Goal: Task Accomplishment & Management: Use online tool/utility

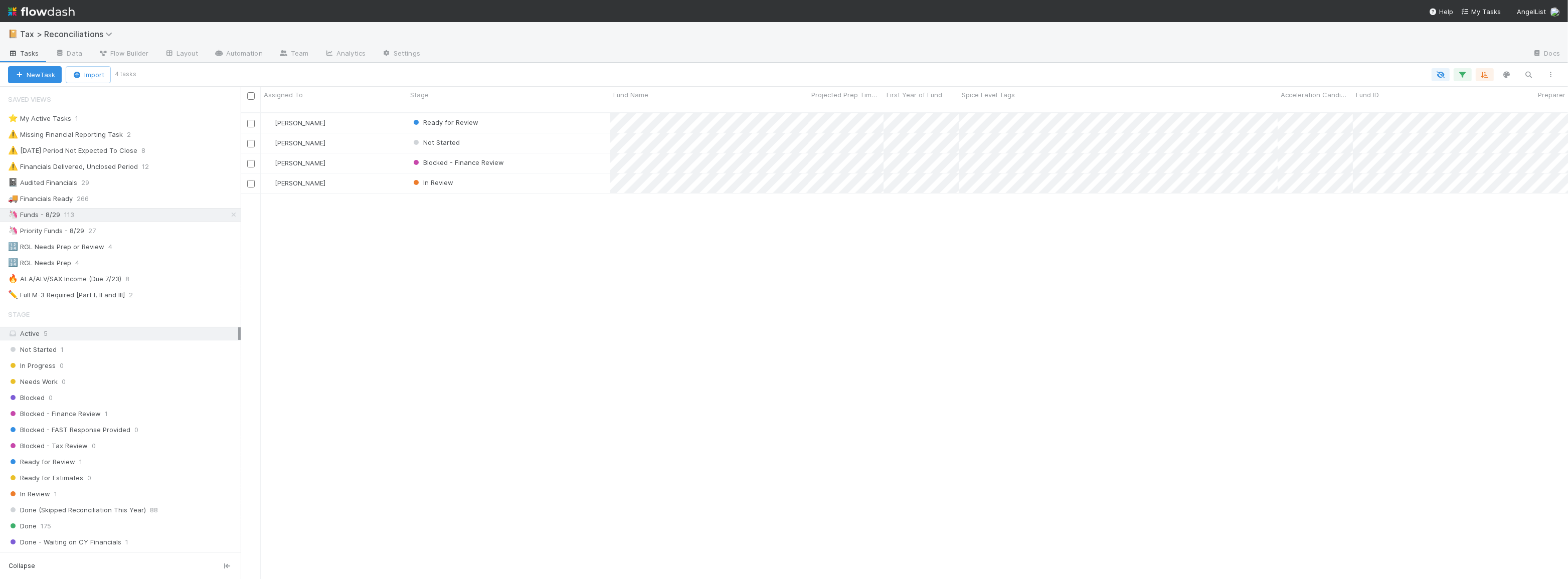
scroll to position [467, 1321]
drag, startPoint x: 542, startPoint y: 311, endPoint x: 532, endPoint y: 311, distance: 10.0
click at [542, 311] on div "Blake Hall Ready for Review 3 1 1 30 1/28/25, 8:46:32 AM 8/20/25, 2:01:37 PM 6 …" at bounding box center [904, 350] width 1328 height 474
click at [536, 226] on div "Blake Hall Ready for Review 3 1 1 30 1/28/25, 8:46:32 AM 8/20/25, 2:01:37 PM 6 …" at bounding box center [904, 350] width 1328 height 474
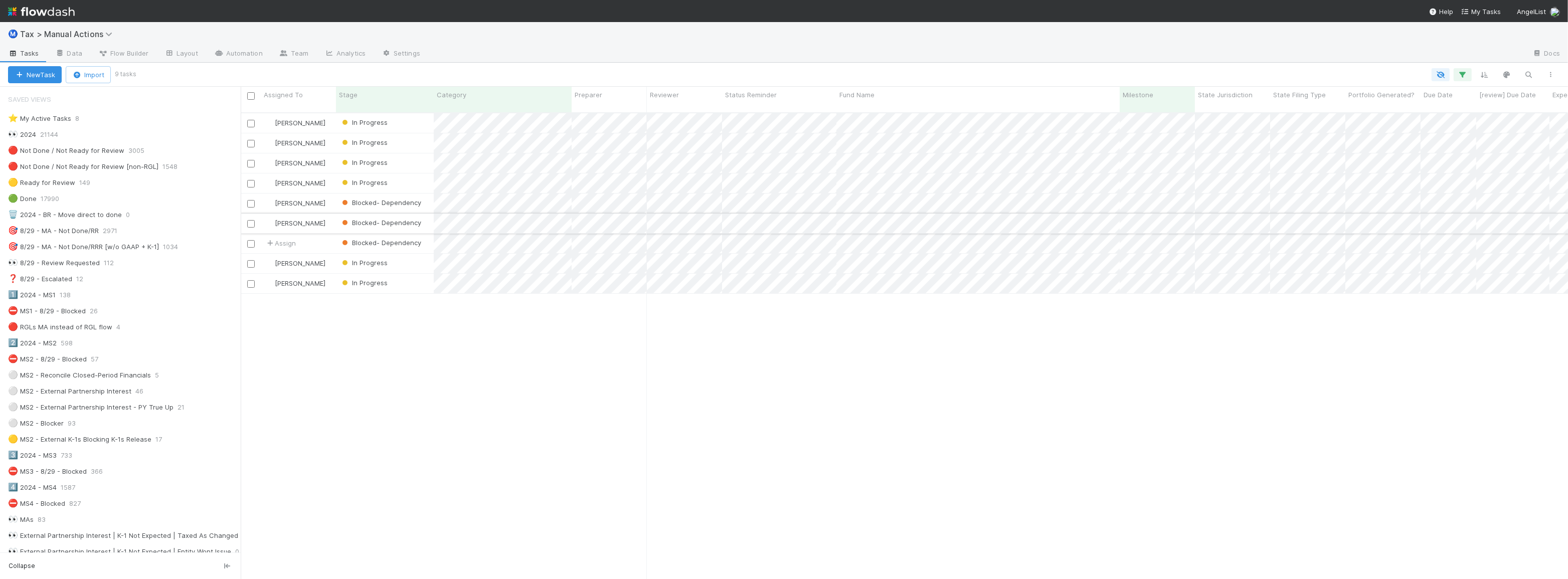
scroll to position [467, 1321]
click at [713, 366] on div "[PERSON_NAME] In Progress [DATE] 12:53:12 AM [DATE] 5:51:16 PM 0 0 1 [PERSON_NA…" at bounding box center [904, 350] width 1328 height 474
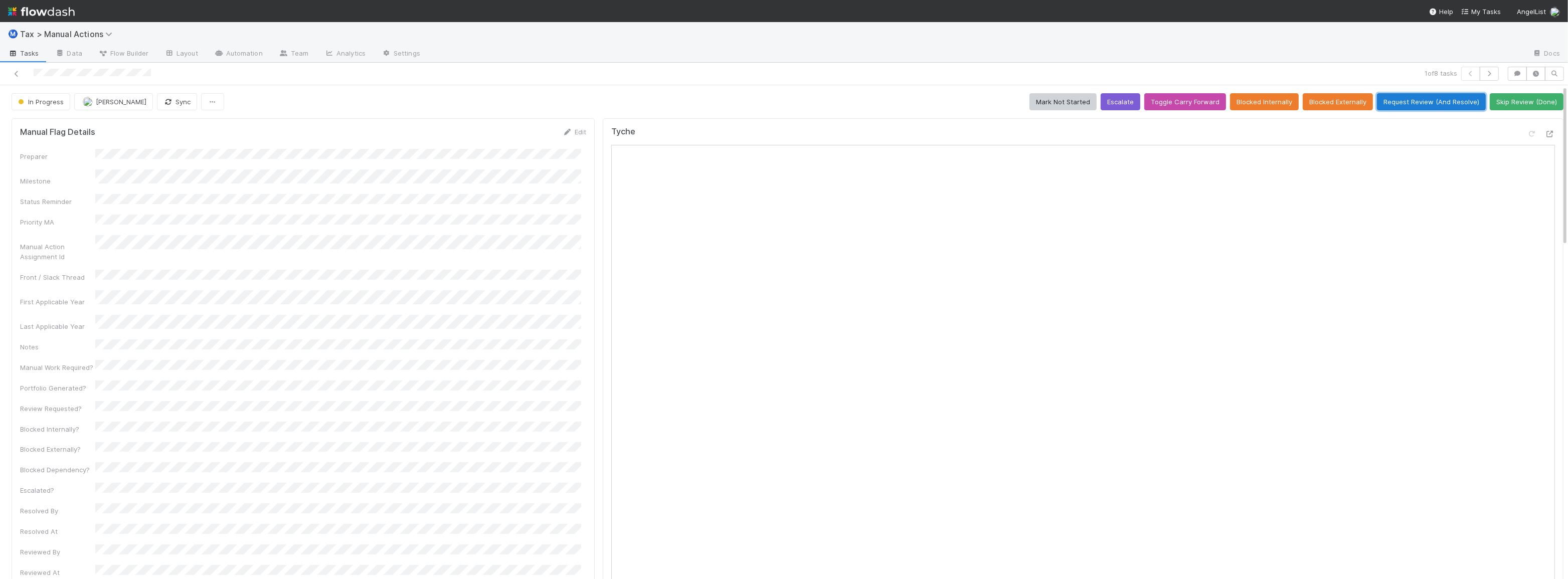
click at [1426, 101] on button "Request Review (And Resolve)" at bounding box center [1431, 101] width 109 height 17
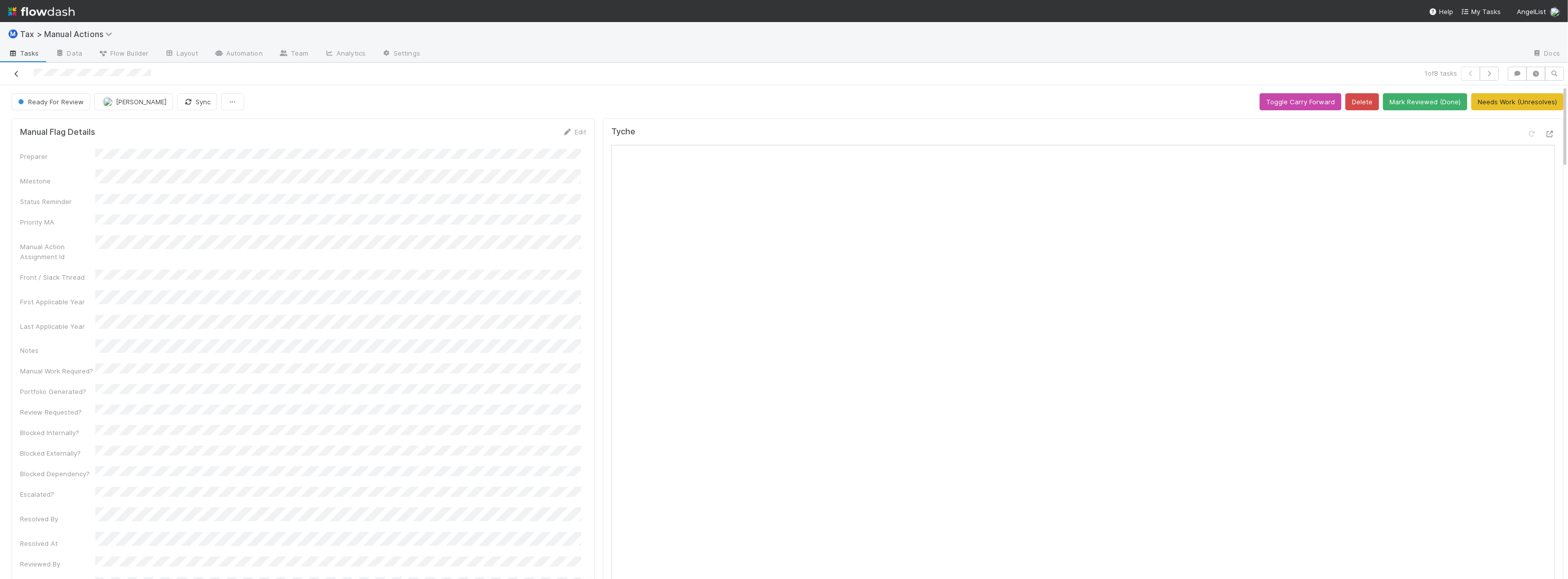
click at [20, 77] on link at bounding box center [17, 73] width 10 height 10
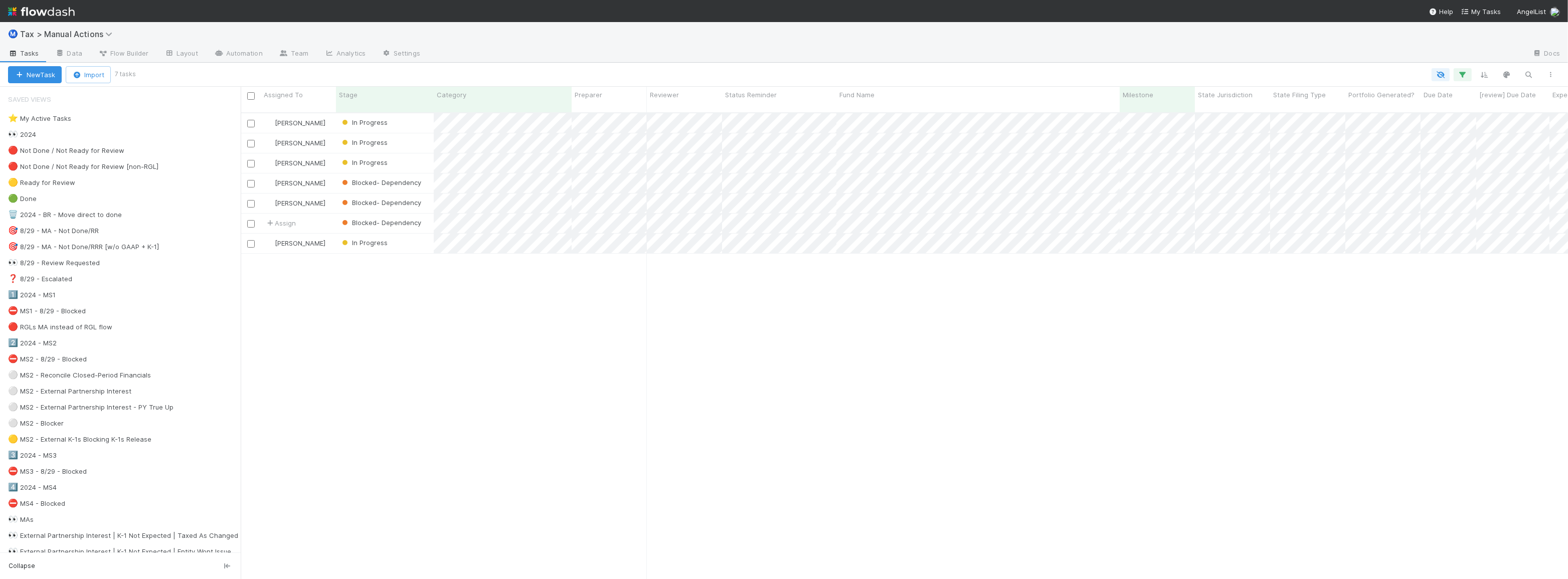
scroll to position [467, 1321]
click at [579, 330] on div "Blake Hall In Progress 3/6/25, 12:40:33 AM 8/17/25, 6:03:42 PM 0 0 1 Fareeha Na…" at bounding box center [904, 350] width 1328 height 474
click at [467, 344] on div "Blake Hall In Progress 3/6/25, 12:40:33 AM 8/17/25, 6:03:42 PM 0 0 1 Fareeha Na…" at bounding box center [904, 350] width 1328 height 474
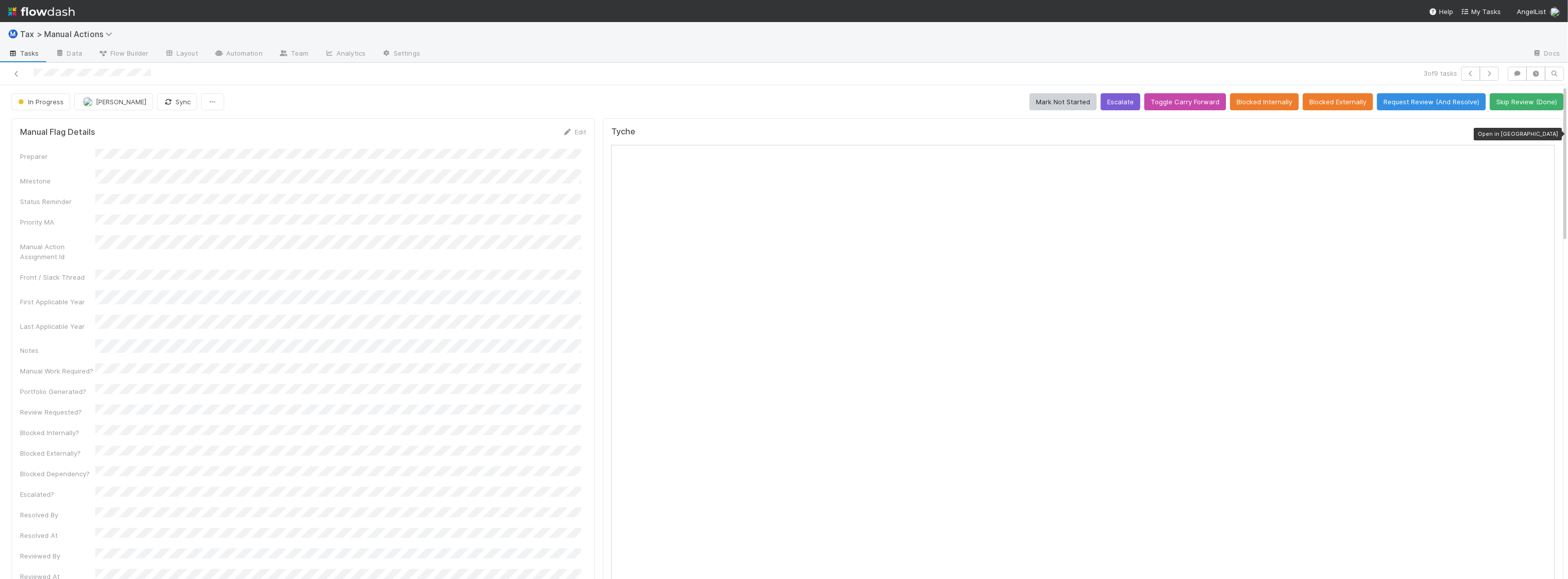
click at [1545, 133] on icon at bounding box center [1550, 134] width 10 height 6
click at [1545, 131] on icon at bounding box center [1550, 134] width 10 height 6
click at [1545, 133] on icon at bounding box center [1550, 134] width 10 height 6
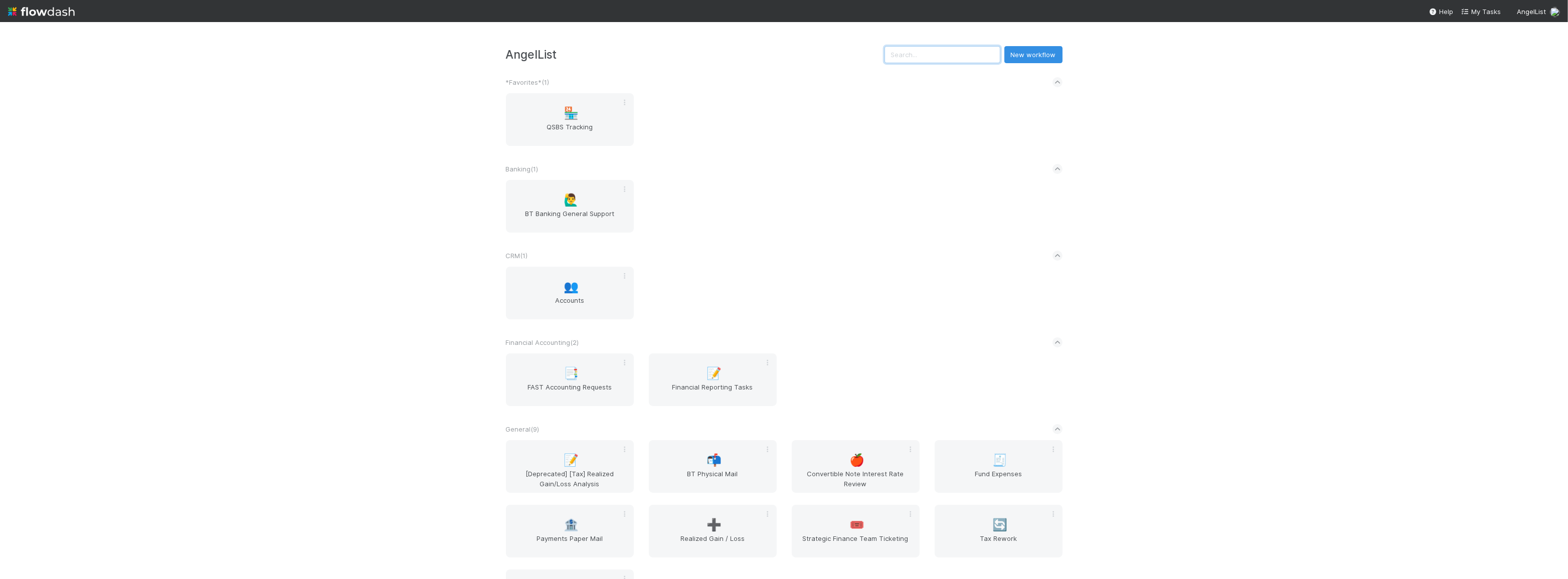
click at [915, 58] on input "text" at bounding box center [943, 54] width 116 height 17
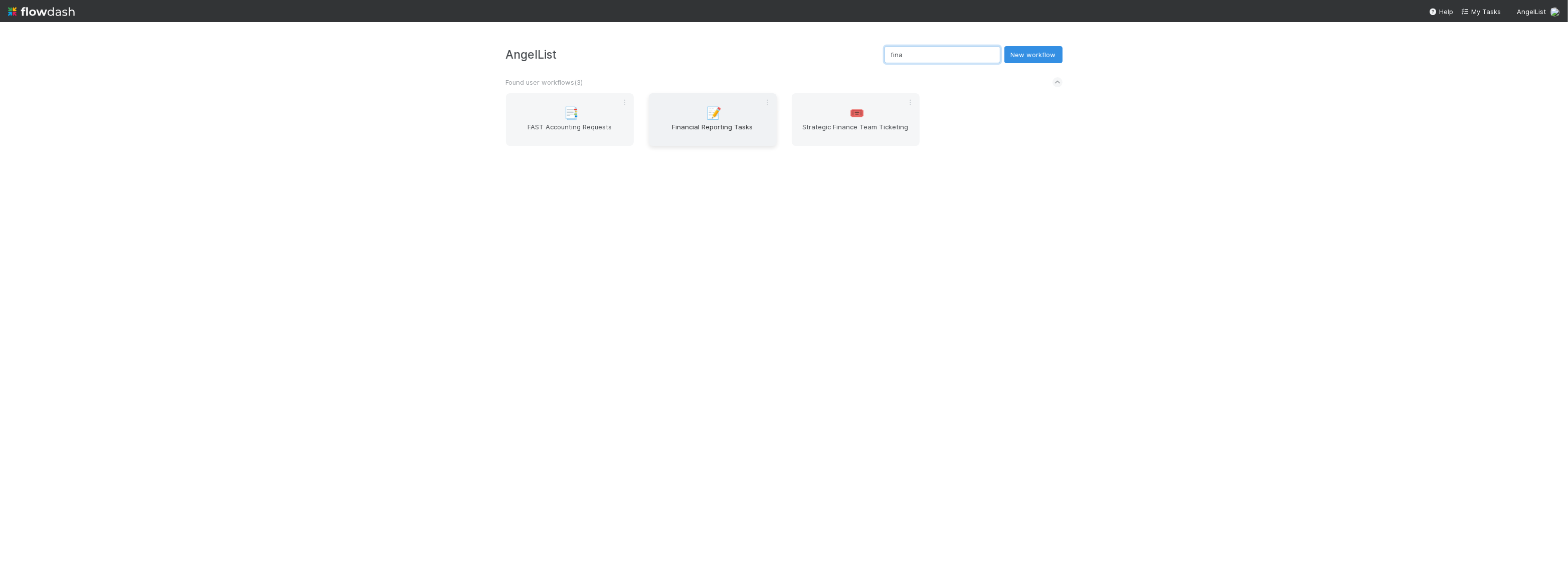
type input "fina"
click at [729, 125] on span "Financial Reporting Tasks" at bounding box center [713, 131] width 120 height 20
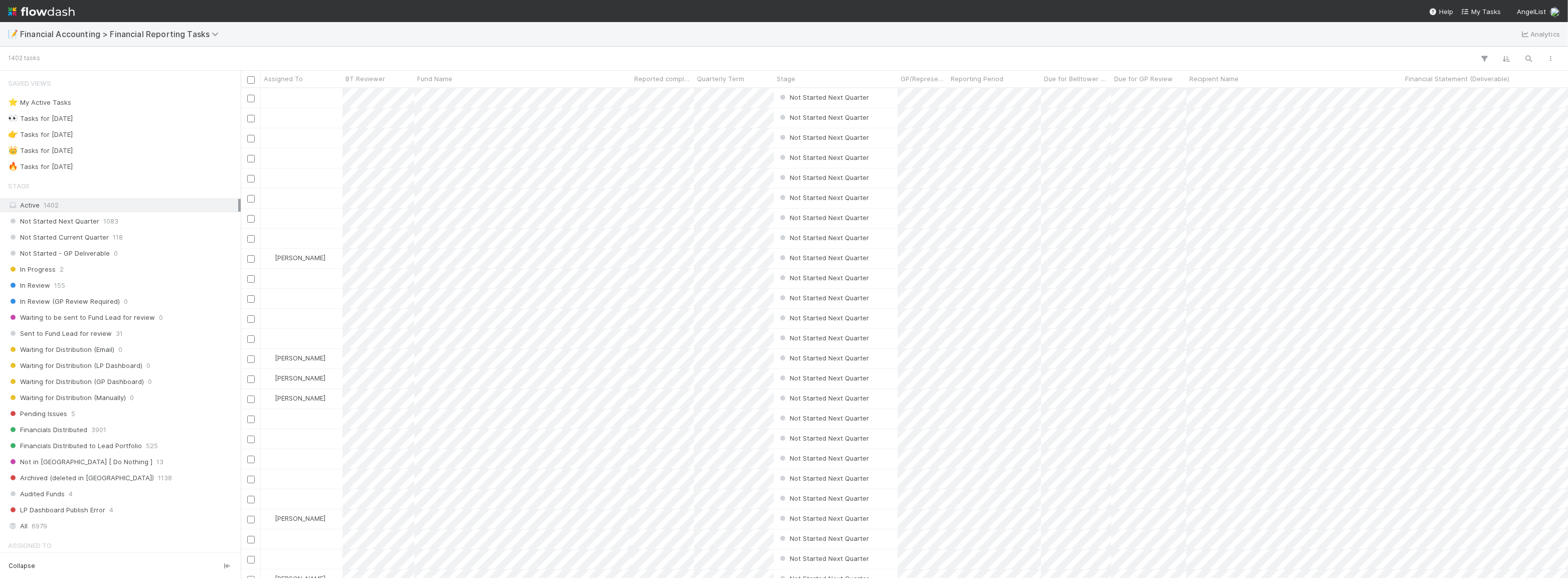
scroll to position [484, 1321]
click at [60, 134] on div "👉 Tasks for 2024-12-31" at bounding box center [40, 135] width 64 height 13
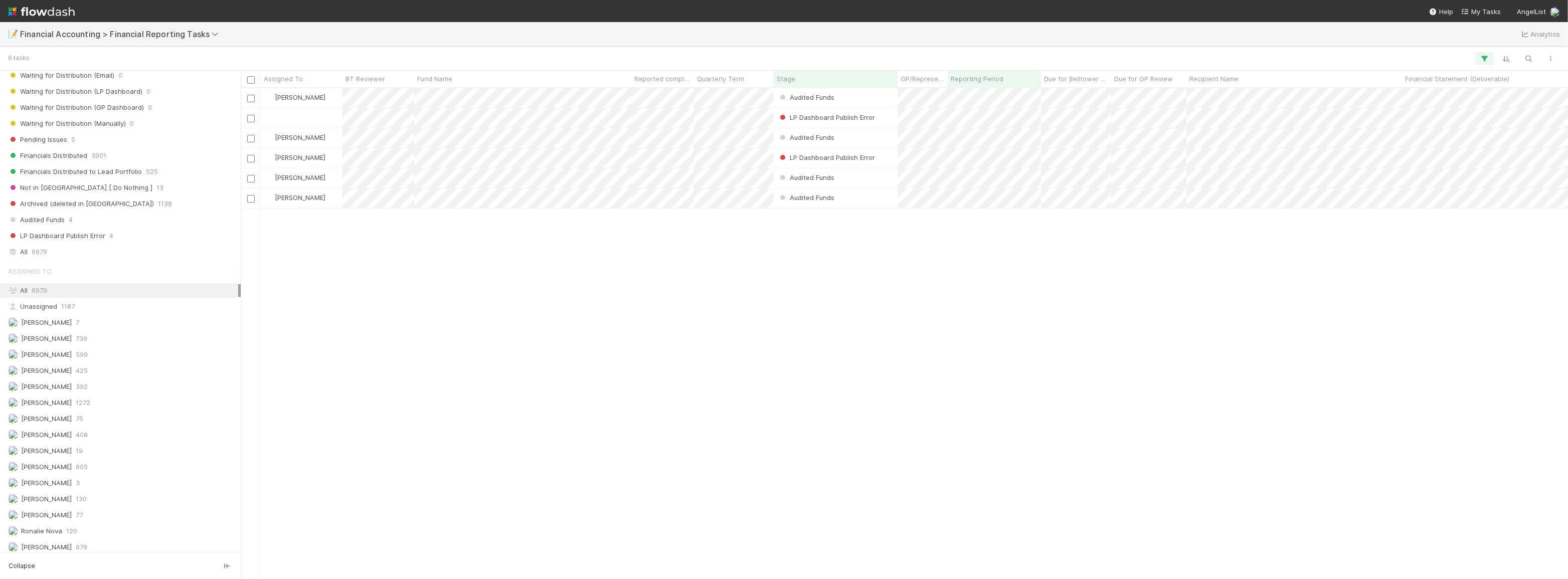
scroll to position [484, 1321]
drag, startPoint x: 92, startPoint y: 248, endPoint x: 260, endPoint y: 237, distance: 168.4
click at [93, 248] on div "All 6979" at bounding box center [123, 252] width 230 height 13
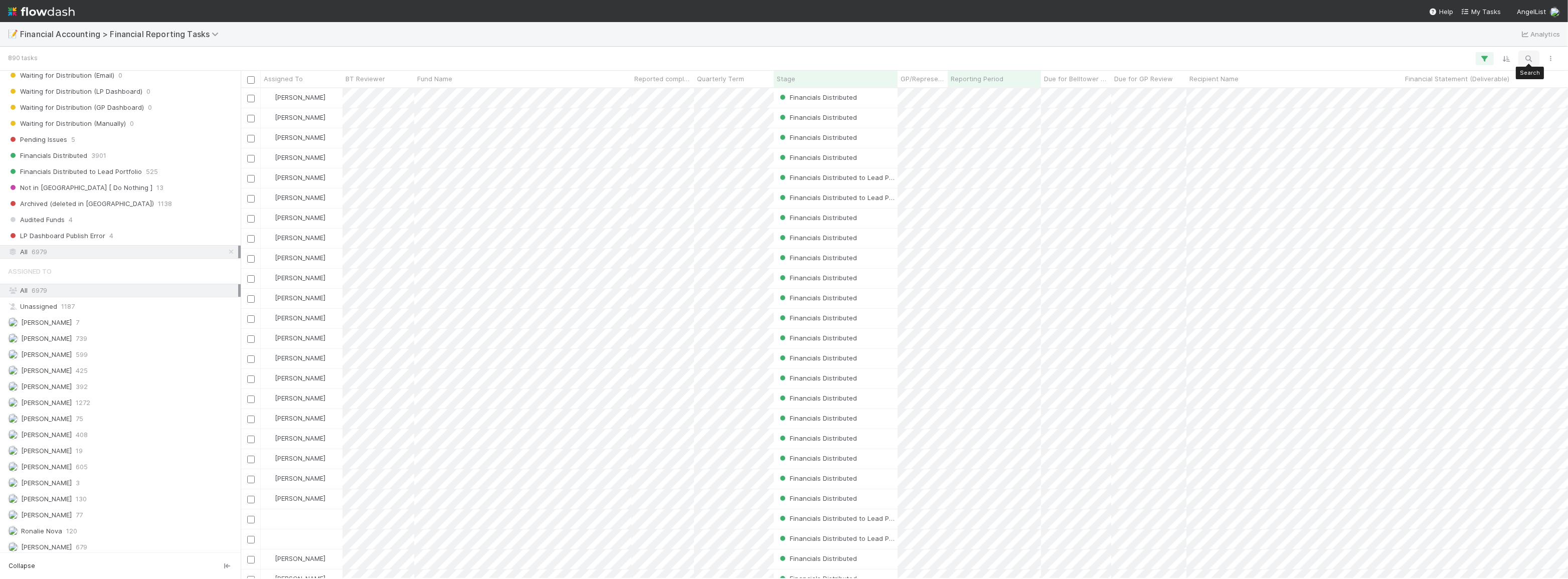
scroll to position [484, 1321]
click at [1524, 57] on button "button" at bounding box center [1529, 59] width 18 height 13
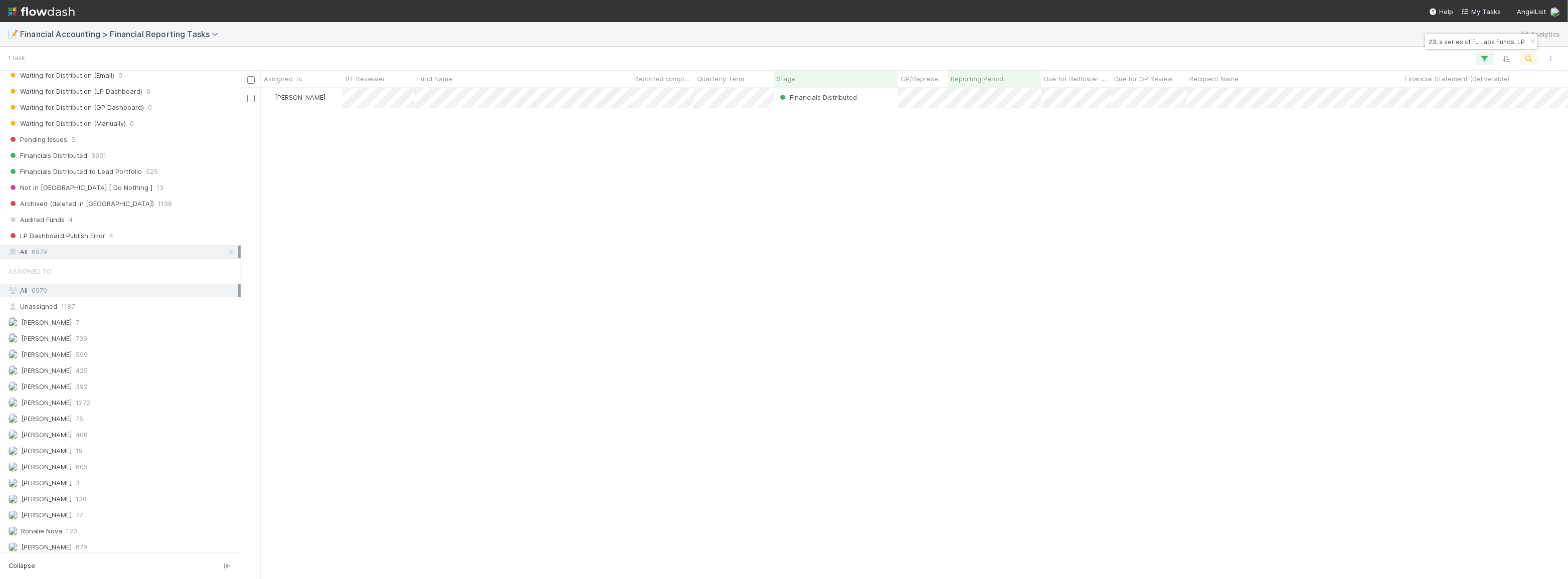
type input "FJ Labs Entrepreneurs Fund 2023, a series of FJ Labs Funds, LP"
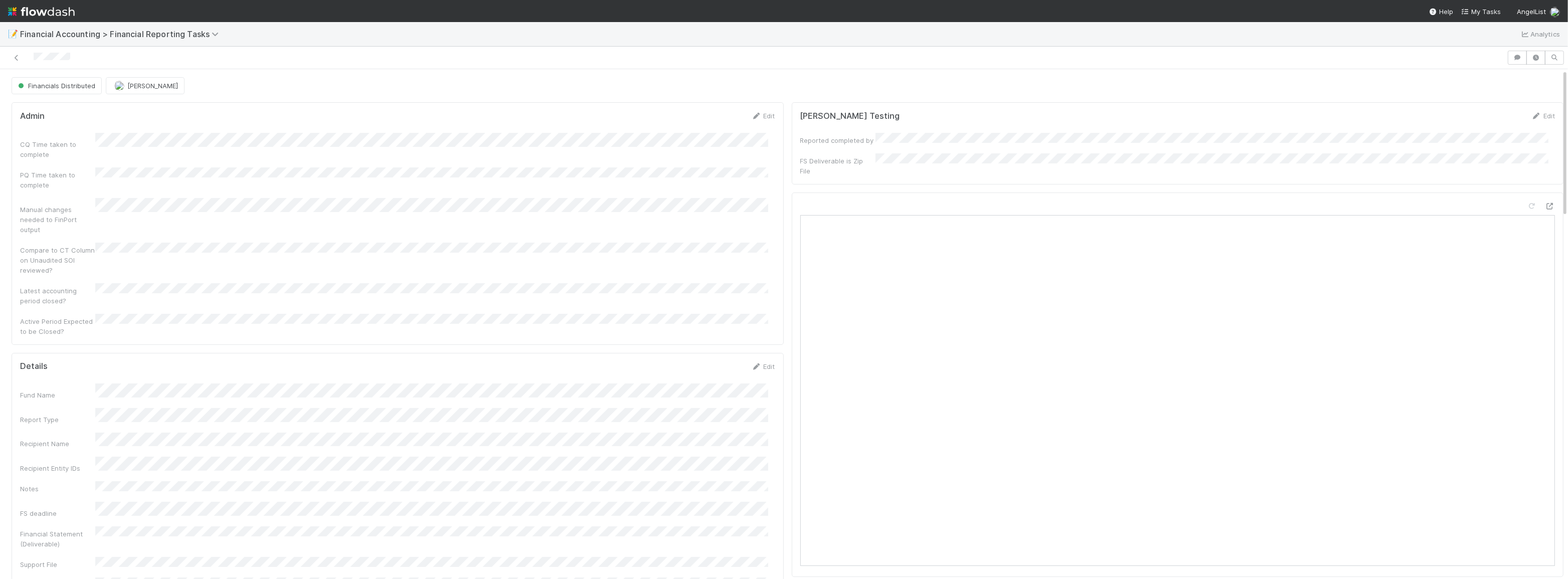
click at [10, 55] on div at bounding box center [753, 58] width 1499 height 14
click at [12, 56] on icon at bounding box center [17, 58] width 10 height 6
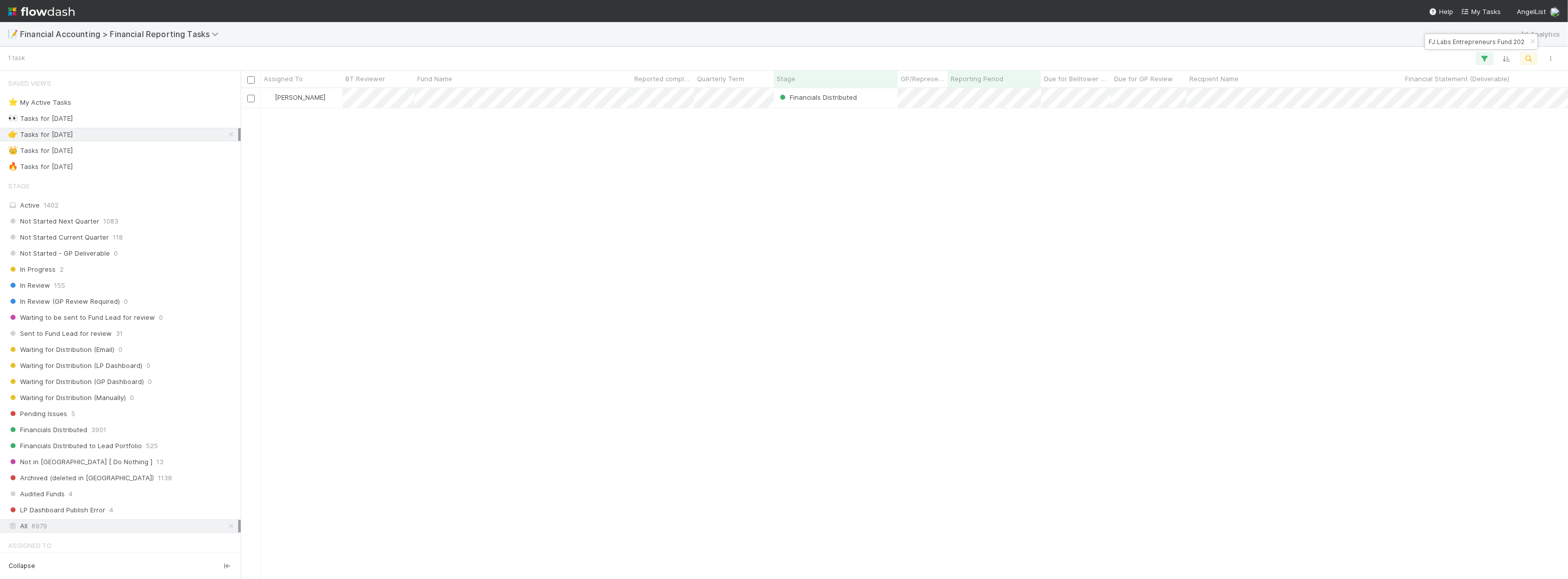
scroll to position [484, 1321]
click at [1527, 55] on icon "button" at bounding box center [1529, 58] width 10 height 9
click at [1530, 39] on icon "button" at bounding box center [1532, 42] width 10 height 6
click at [1529, 59] on icon "button" at bounding box center [1529, 58] width 10 height 9
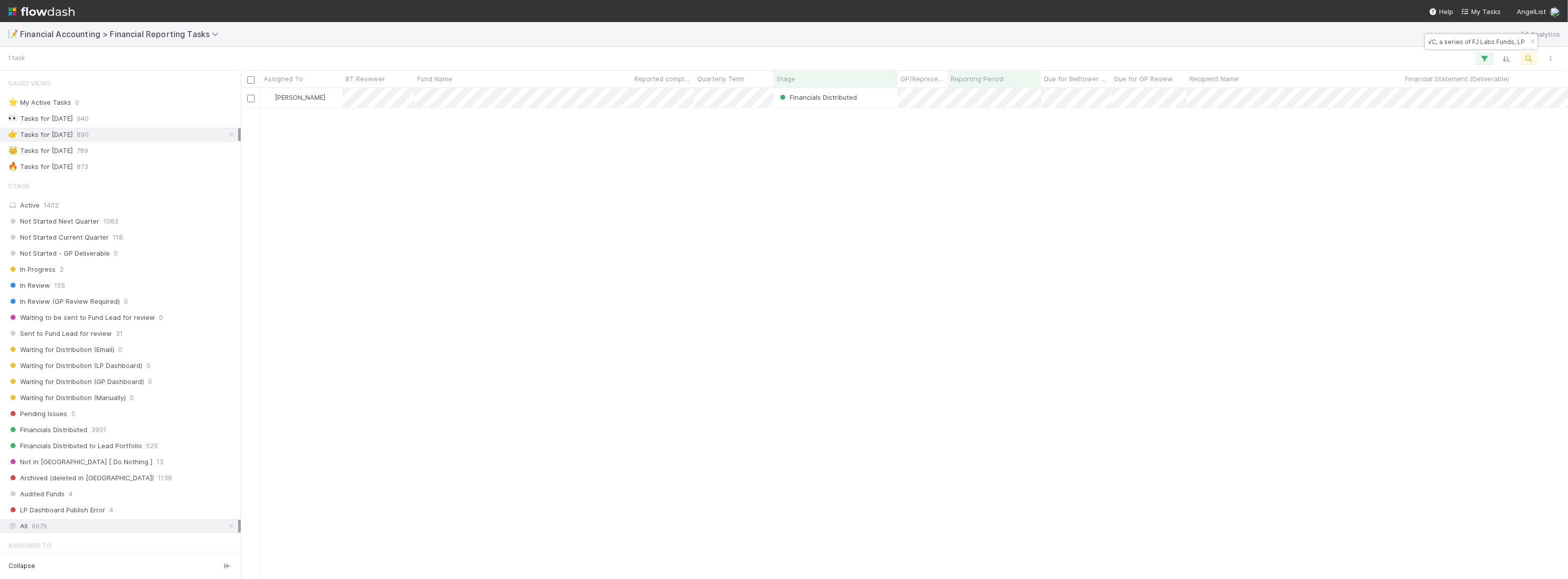
scroll to position [484, 1321]
type input "FJ Labs 6 VC, a series of FJ Labs Funds, LP"
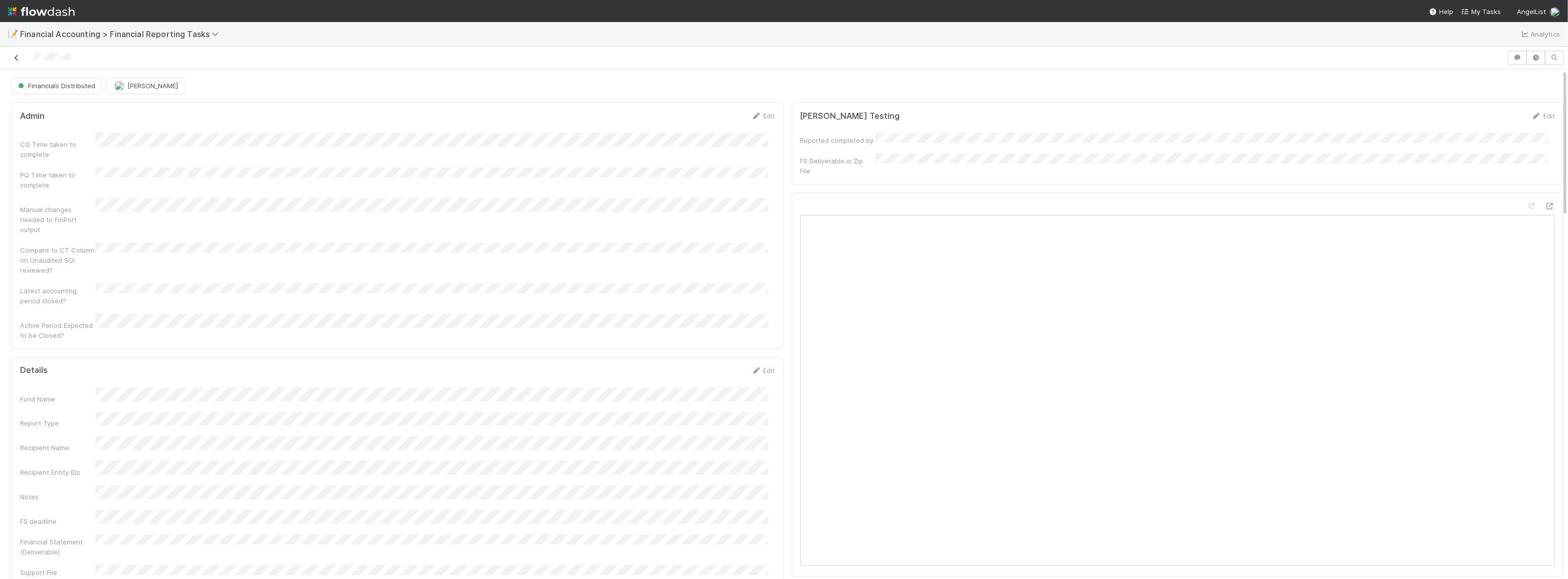
click at [20, 58] on icon at bounding box center [17, 58] width 10 height 6
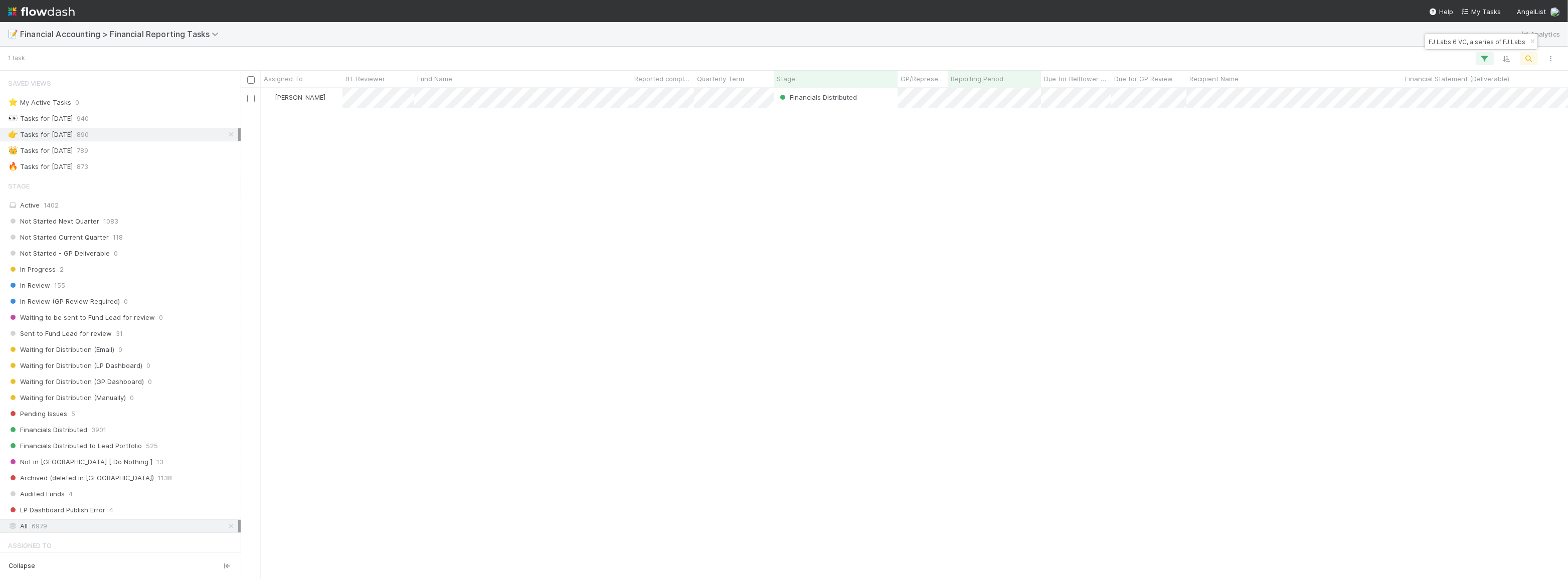
scroll to position [7, 7]
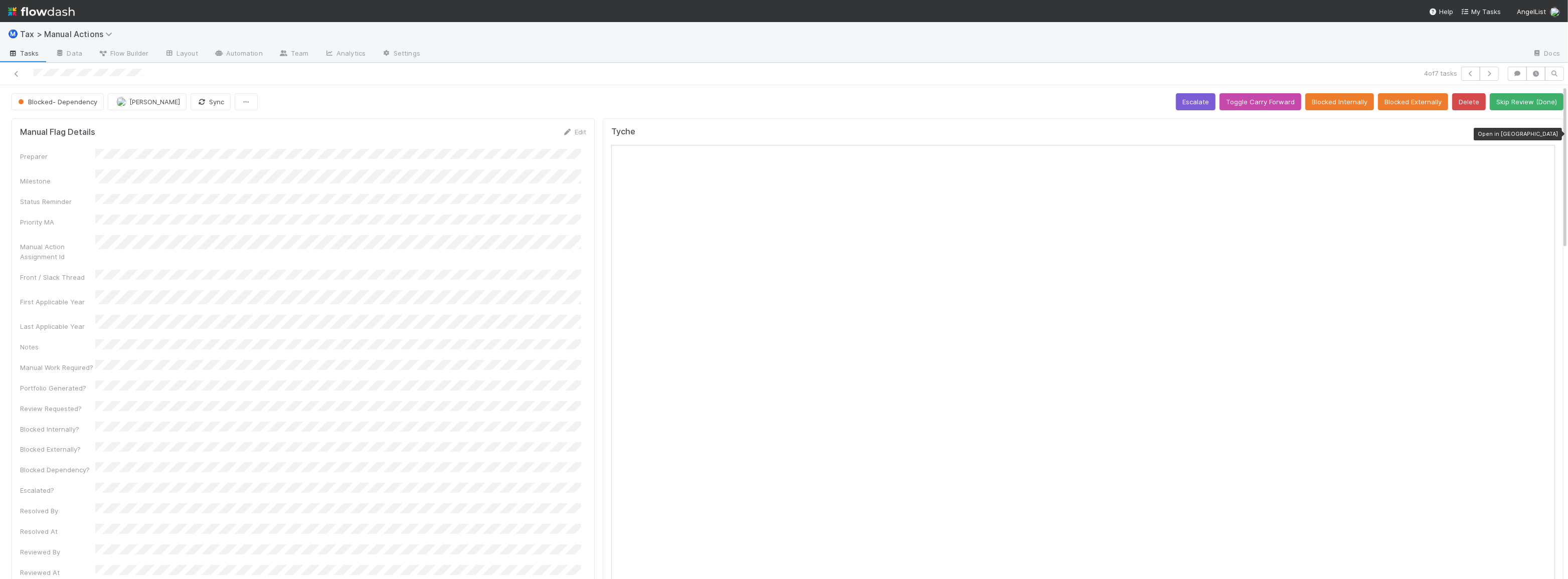
click at [1545, 131] on icon at bounding box center [1550, 134] width 10 height 6
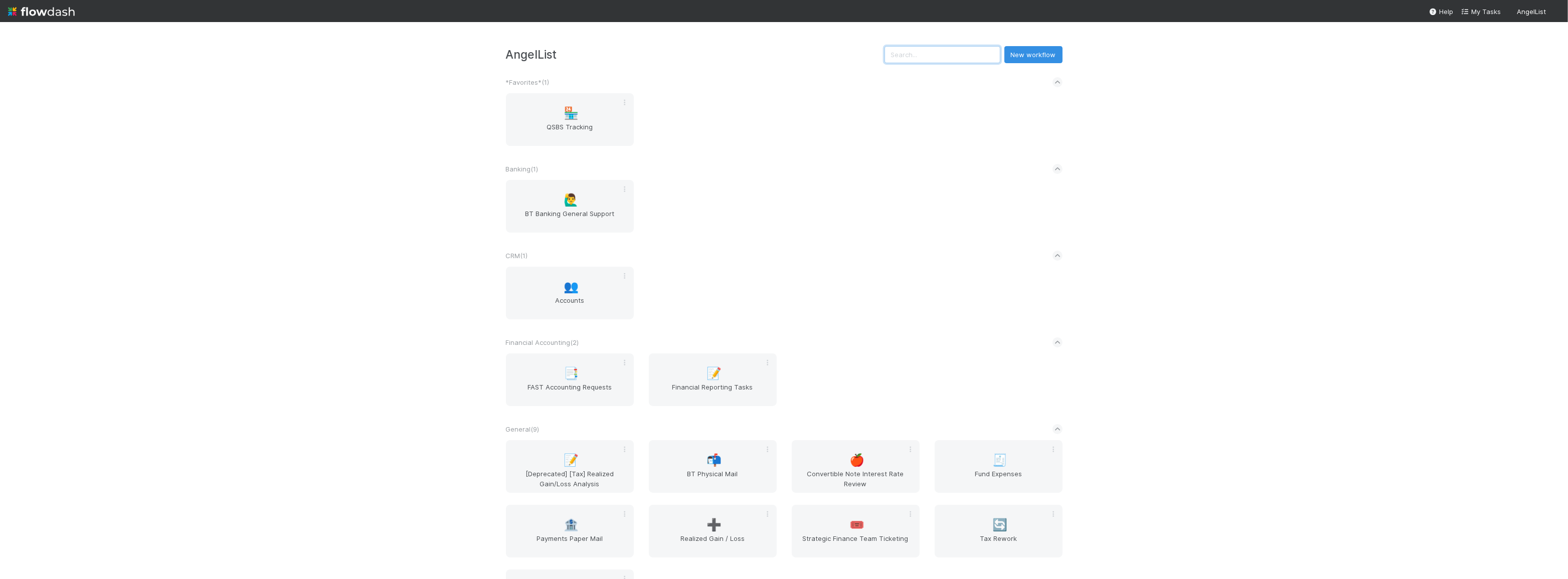
click at [955, 59] on input "text" at bounding box center [943, 54] width 116 height 17
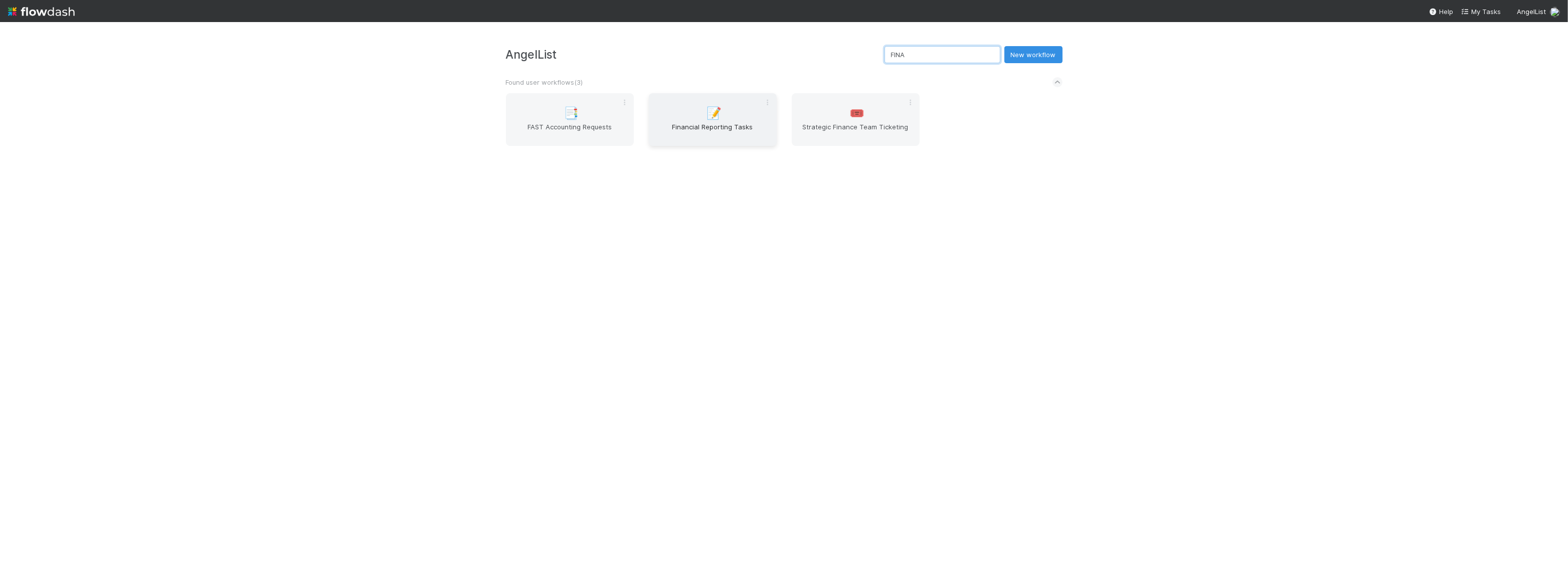
type input "FINA"
click at [683, 115] on div "📝 Financial Reporting Tasks" at bounding box center [713, 119] width 128 height 52
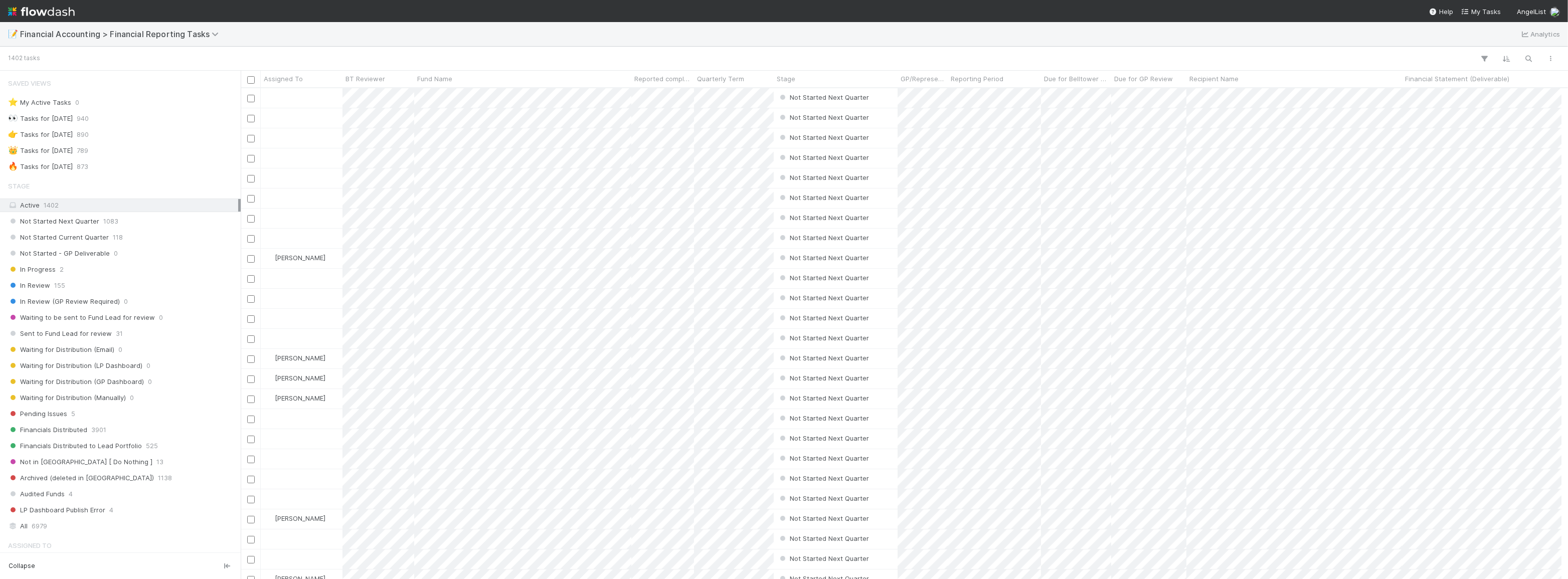
scroll to position [7, 7]
click at [63, 137] on div "👉 Tasks for [DATE]" at bounding box center [40, 135] width 64 height 13
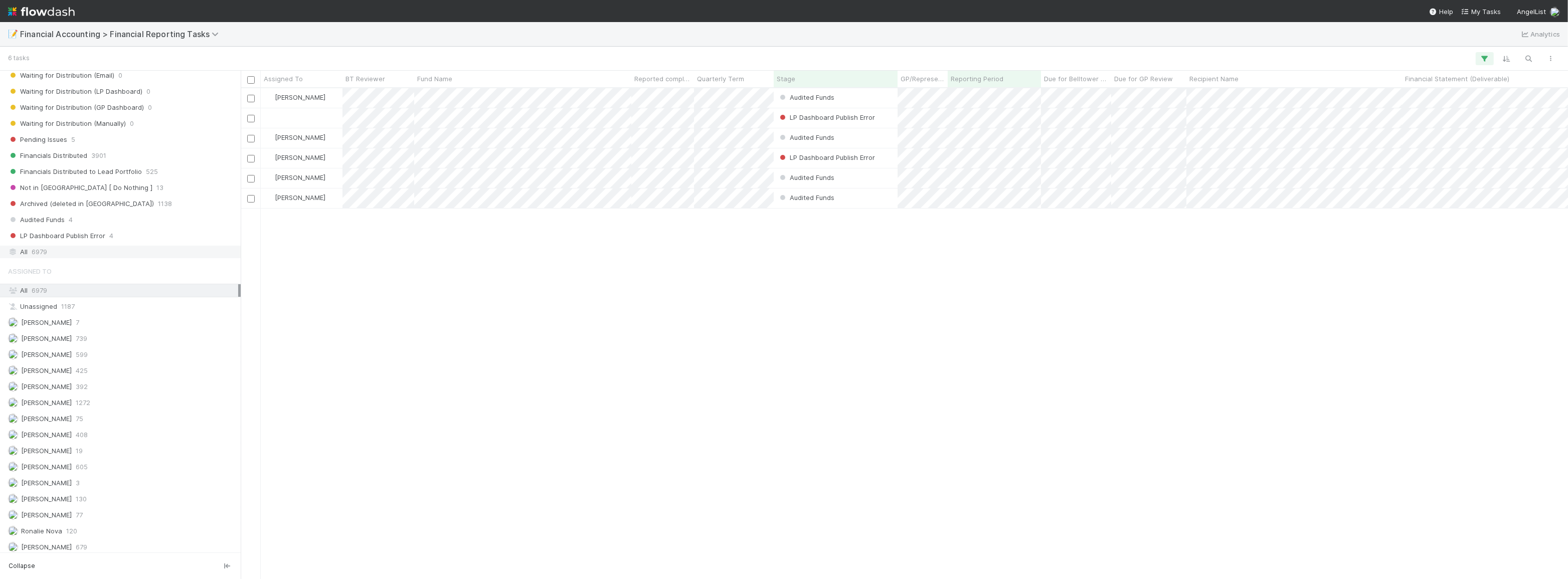
scroll to position [484, 1321]
click at [91, 248] on div "All 6979" at bounding box center [123, 252] width 230 height 13
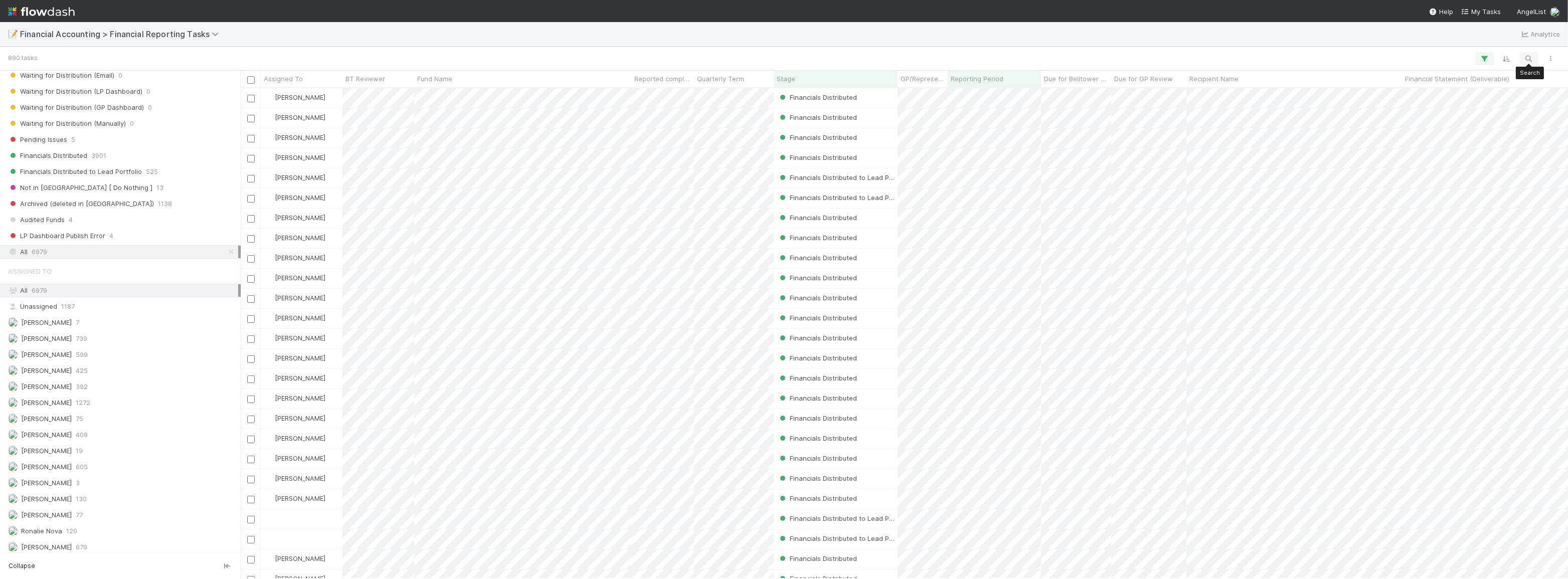
scroll to position [484, 1321]
click at [1531, 60] on icon "button" at bounding box center [1529, 58] width 10 height 9
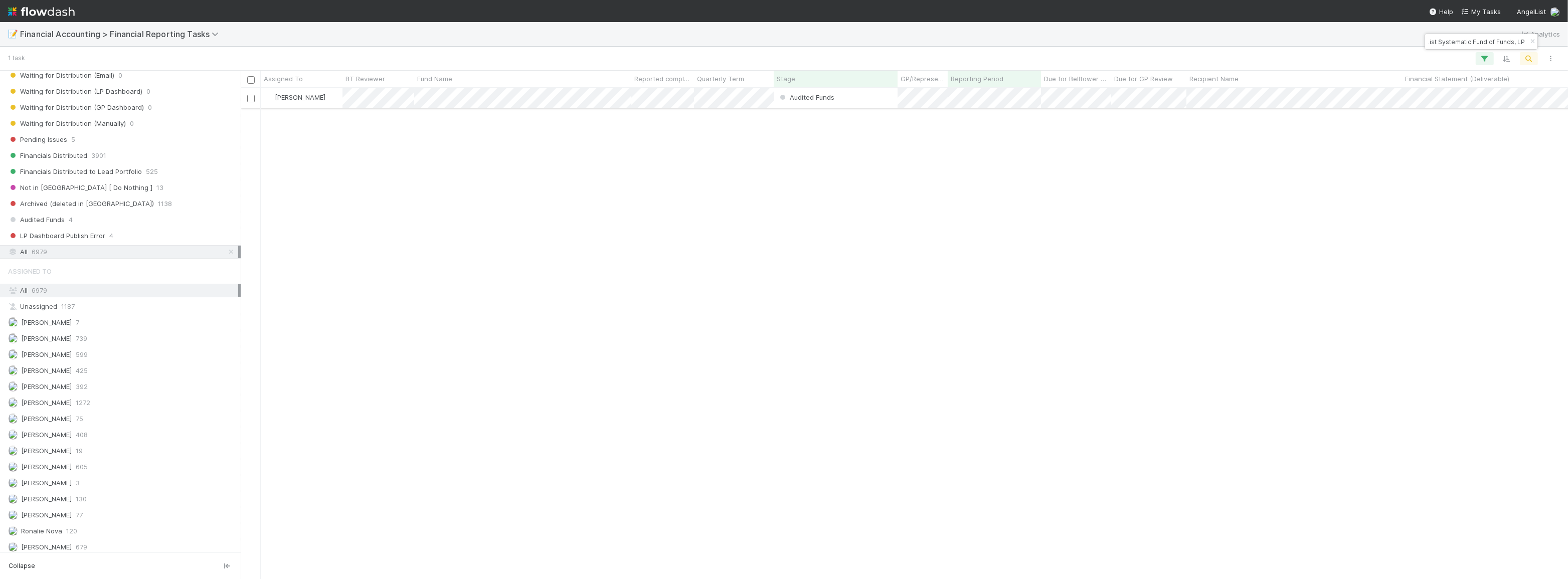
type input "AngelList Systematic Fund of Funds, LP"
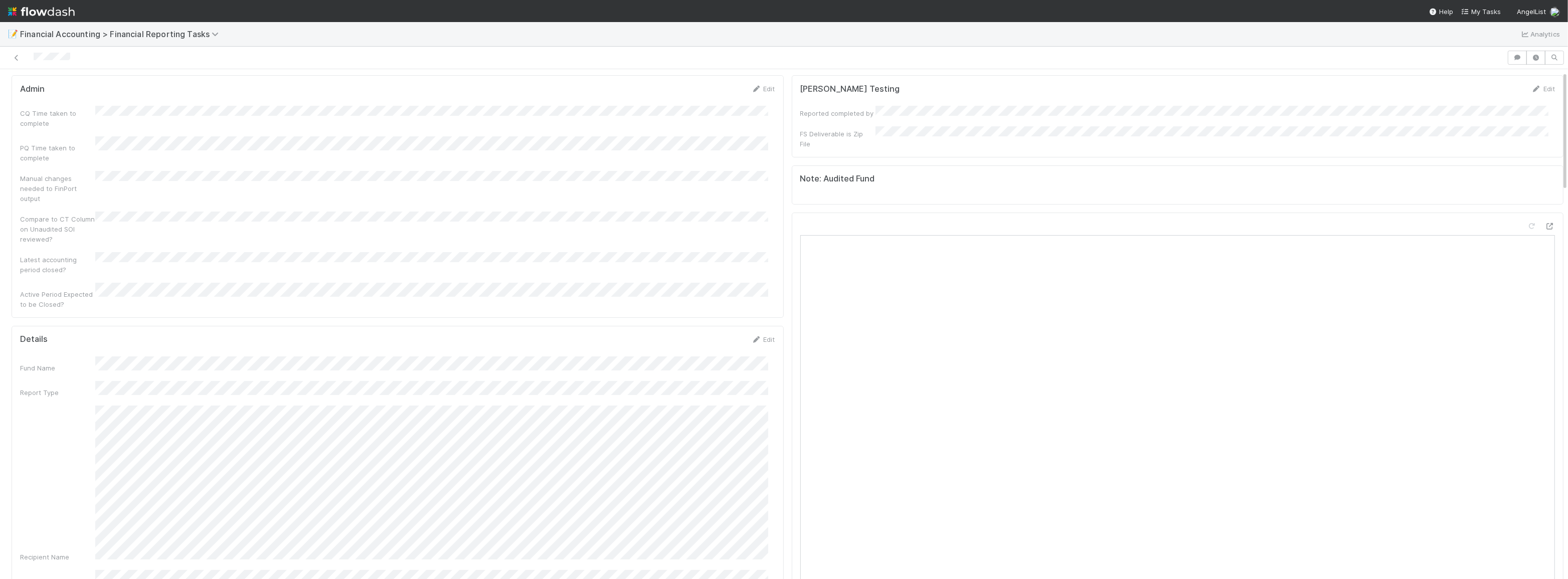
scroll to position [228, 0]
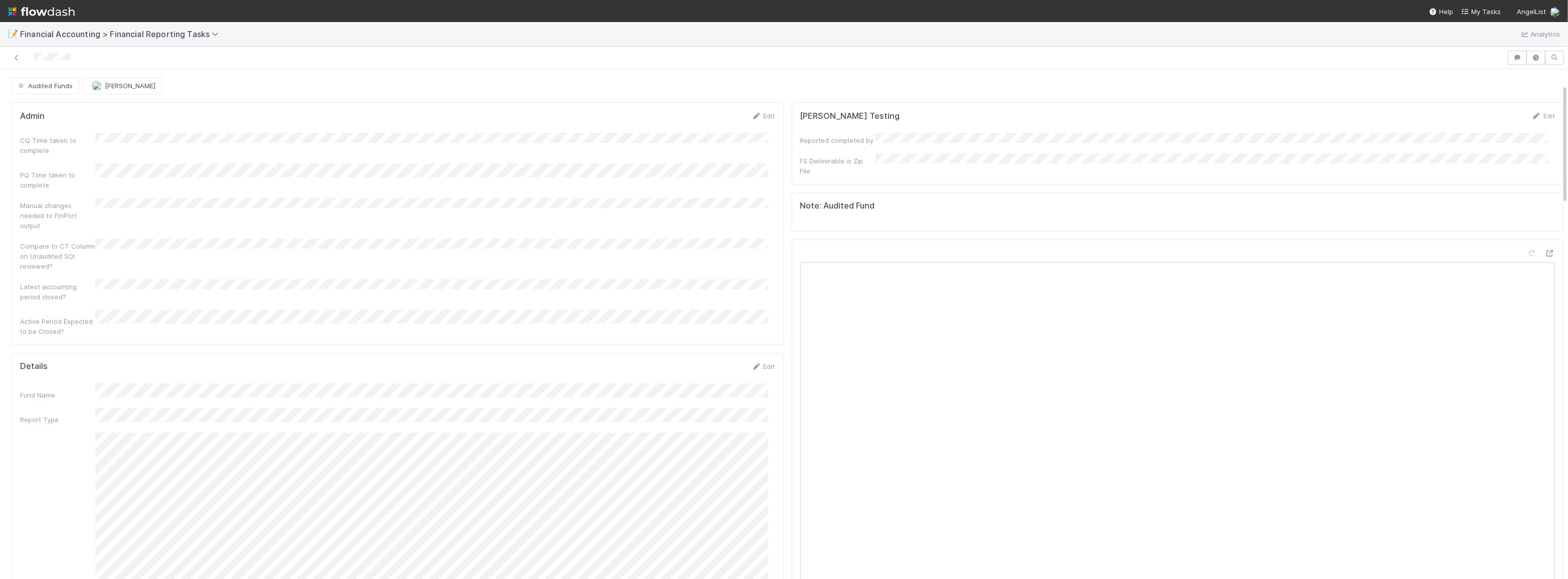
scroll to position [0, 0]
